Goal: Check status: Check status

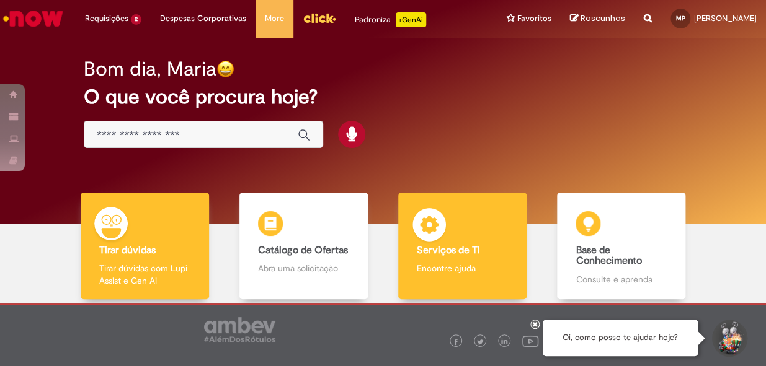
click at [417, 249] on b "Serviços de TI" at bounding box center [448, 250] width 63 height 12
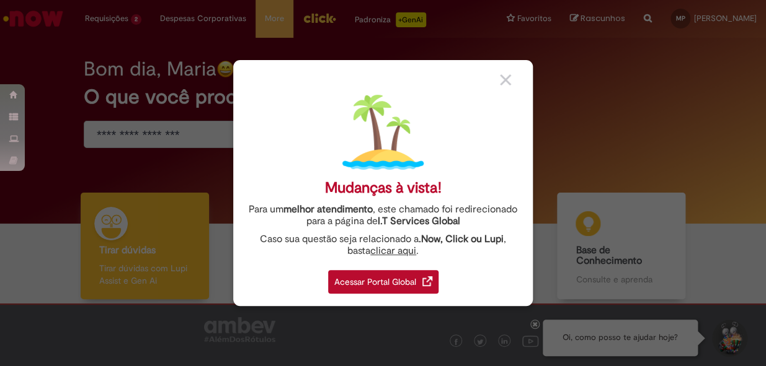
click at [417, 283] on div "Acessar Portal Global" at bounding box center [383, 282] width 110 height 24
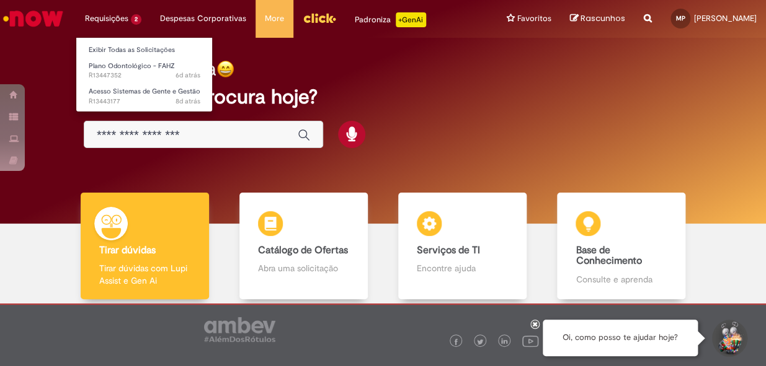
click at [110, 22] on li "Requisições 2 Exibir Todas as Solicitações Plano Odontológico - FAHZ 6d atrás 6…" at bounding box center [113, 18] width 75 height 37
click at [112, 47] on link "Exibir Todas as Solicitações" at bounding box center [144, 50] width 136 height 14
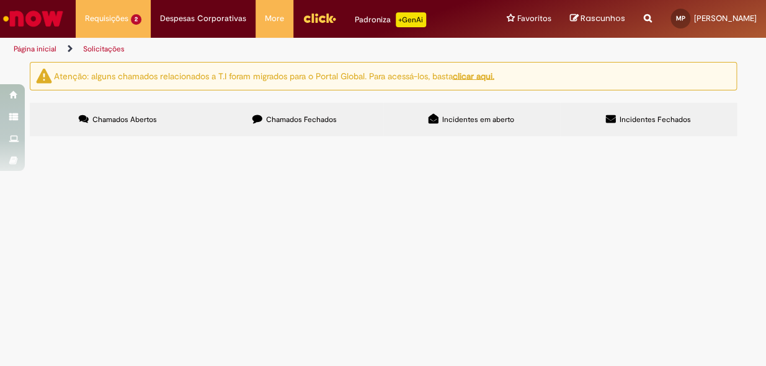
drag, startPoint x: 621, startPoint y: 124, endPoint x: 605, endPoint y: 119, distance: 16.9
click at [622, 123] on span "Incidentes Fechados" at bounding box center [654, 120] width 71 height 10
click at [420, 119] on label "Incidentes em aberto" at bounding box center [471, 119] width 177 height 33
click at [442, 108] on label "Incidentes em aberto" at bounding box center [471, 119] width 177 height 33
click at [436, 118] on icon at bounding box center [433, 119] width 10 height 10
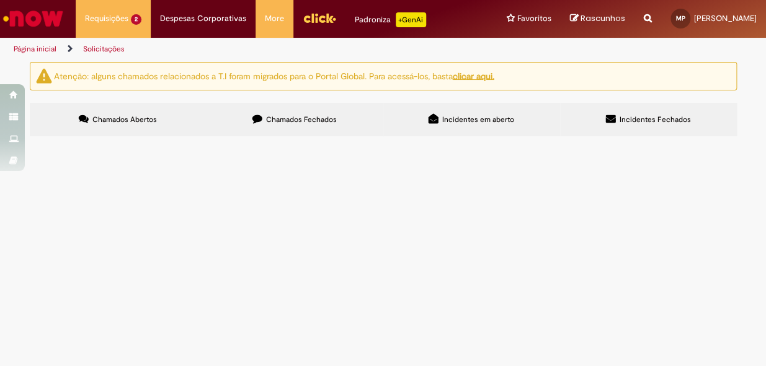
click at [313, 123] on span "Chamados Fechados" at bounding box center [301, 120] width 71 height 10
click at [442, 116] on span "Incidentes em aberto" at bounding box center [478, 120] width 72 height 10
click at [138, 126] on label "Chamados Abertos" at bounding box center [118, 119] width 177 height 33
click at [651, 112] on label "Incidentes Fechados" at bounding box center [648, 119] width 177 height 33
click at [160, 117] on label "Chamados Abertos" at bounding box center [118, 119] width 177 height 33
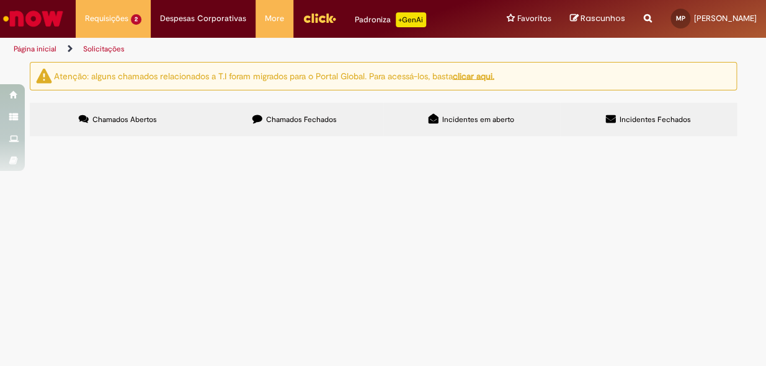
click at [0, 0] on span "Acesso Sistemas de Gente e Gestão" at bounding box center [0, 0] width 0 height 0
